Goal: Task Accomplishment & Management: Complete application form

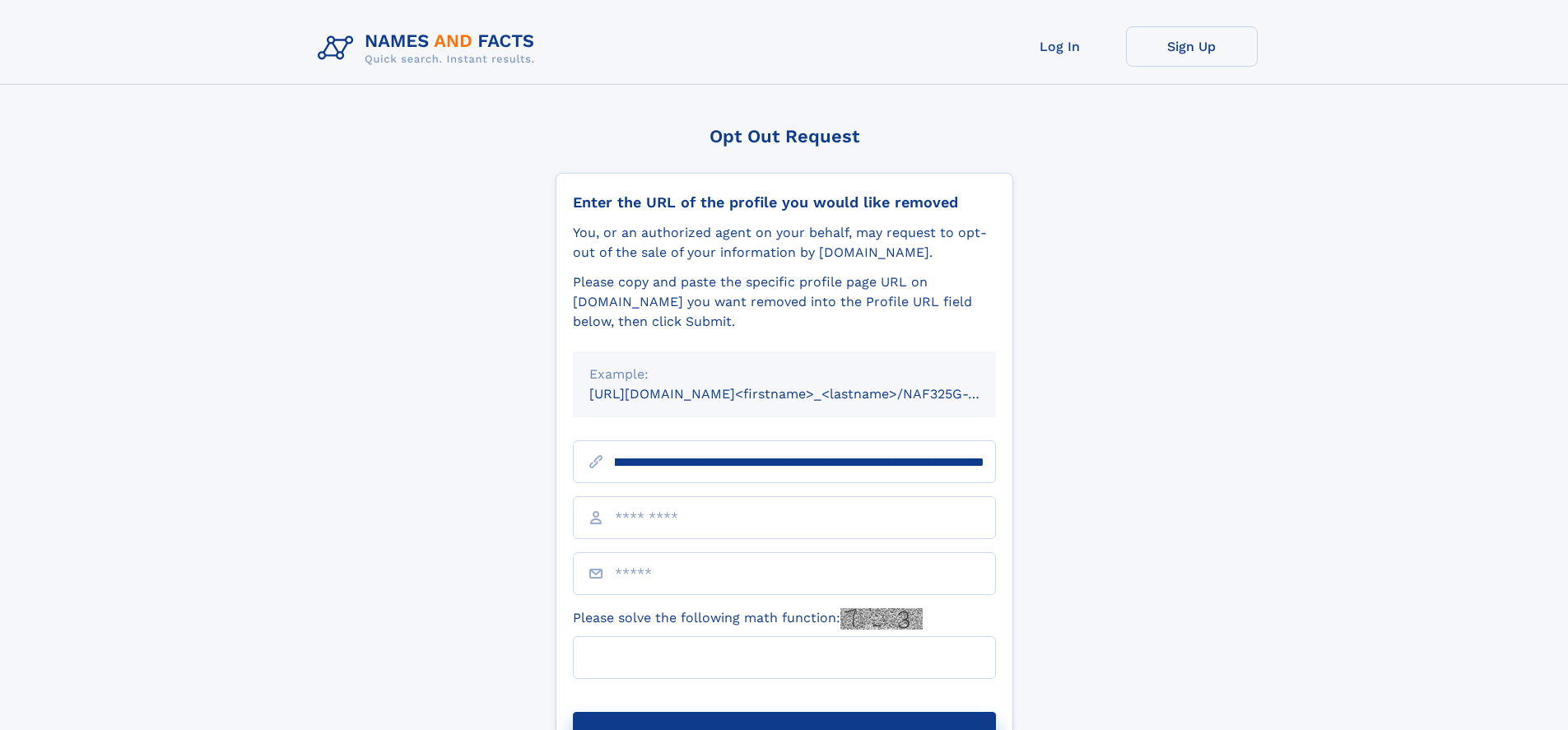
scroll to position [0, 185]
type input "**********"
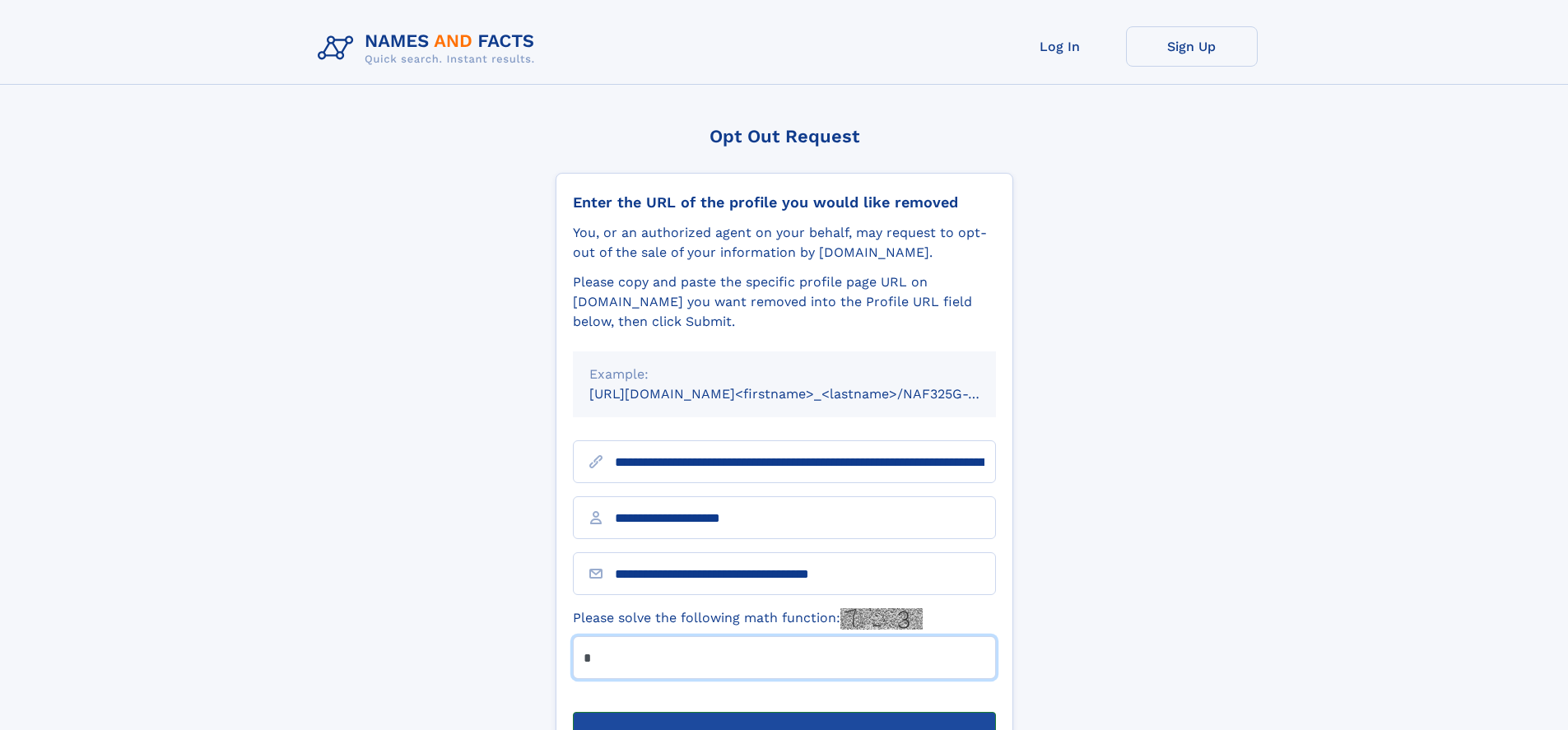
type input "*"
click at [784, 712] on button "Submit Opt Out Request" at bounding box center [784, 738] width 423 height 53
